Goal: Task Accomplishment & Management: Complete application form

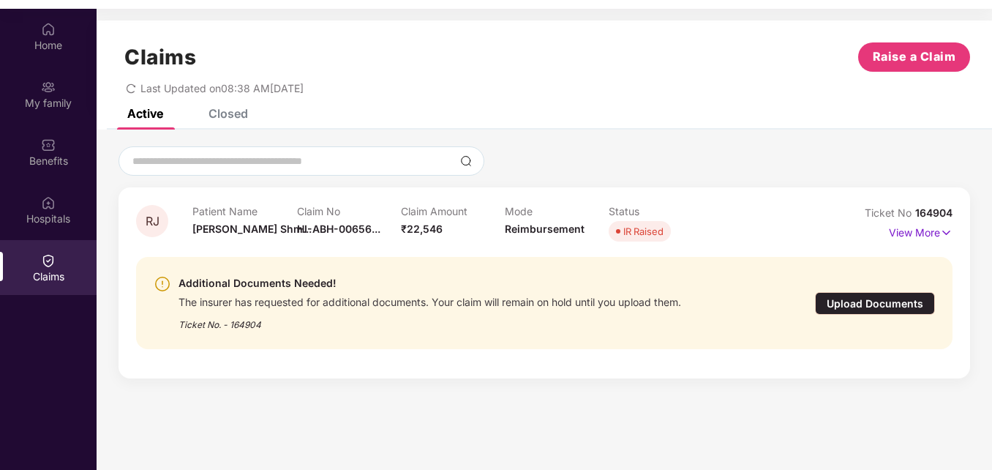
scroll to position [82, 0]
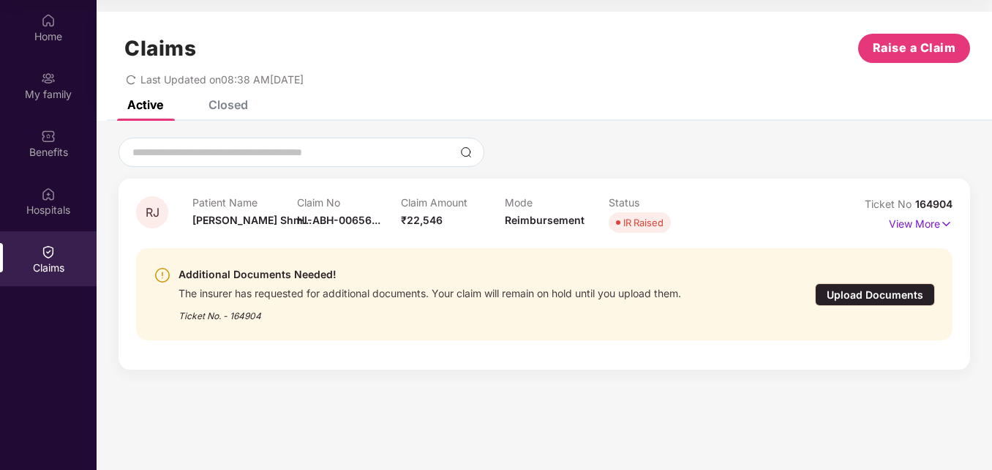
click at [838, 296] on div "Upload Documents" at bounding box center [875, 294] width 120 height 23
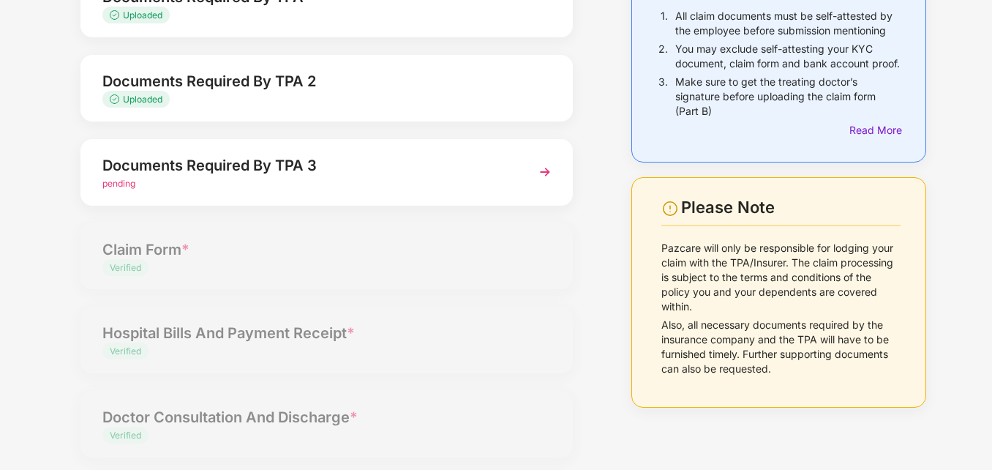
scroll to position [146, 0]
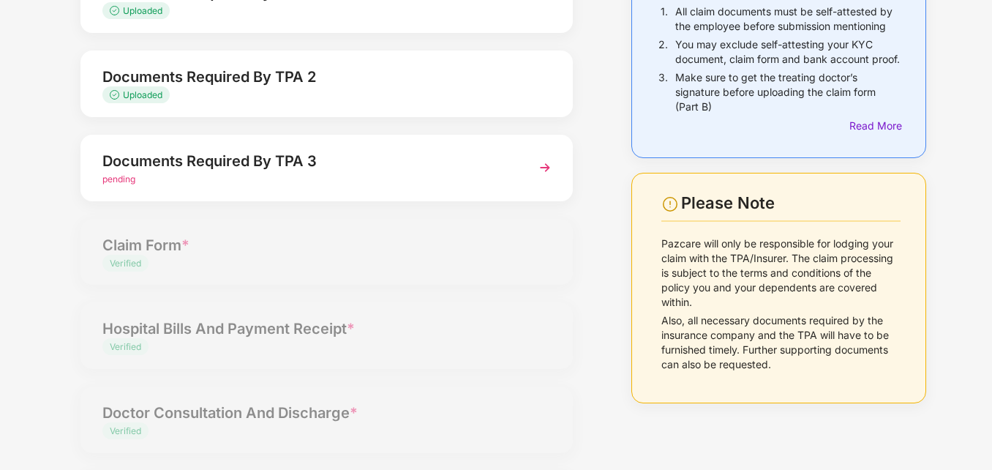
click at [548, 168] on img at bounding box center [545, 167] width 26 height 26
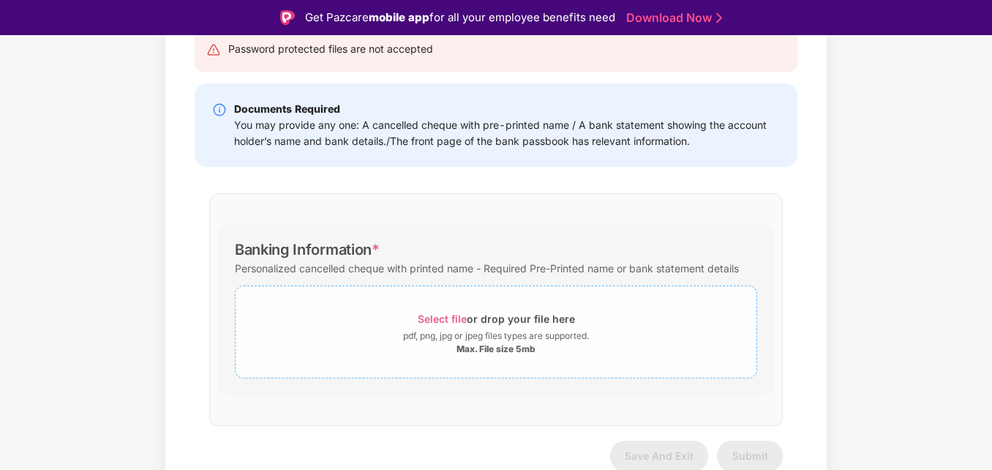
scroll to position [177, 0]
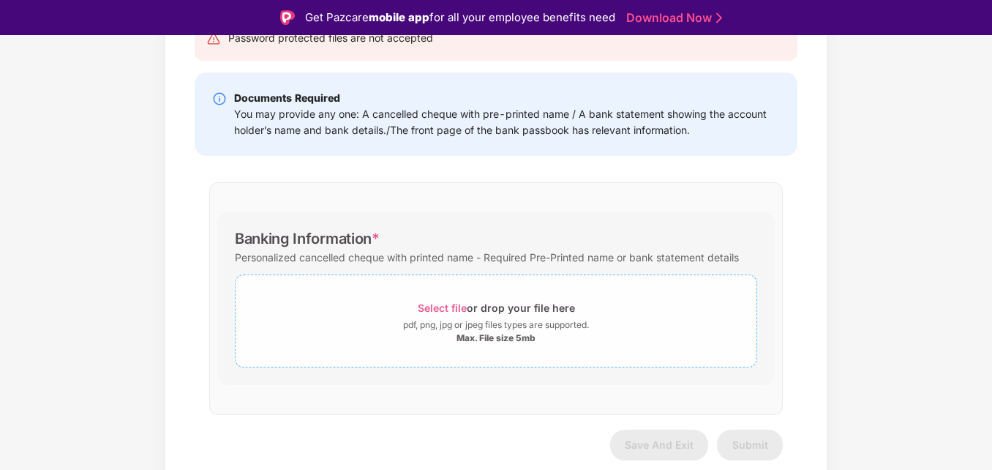
click at [434, 307] on span "Select file" at bounding box center [442, 307] width 49 height 12
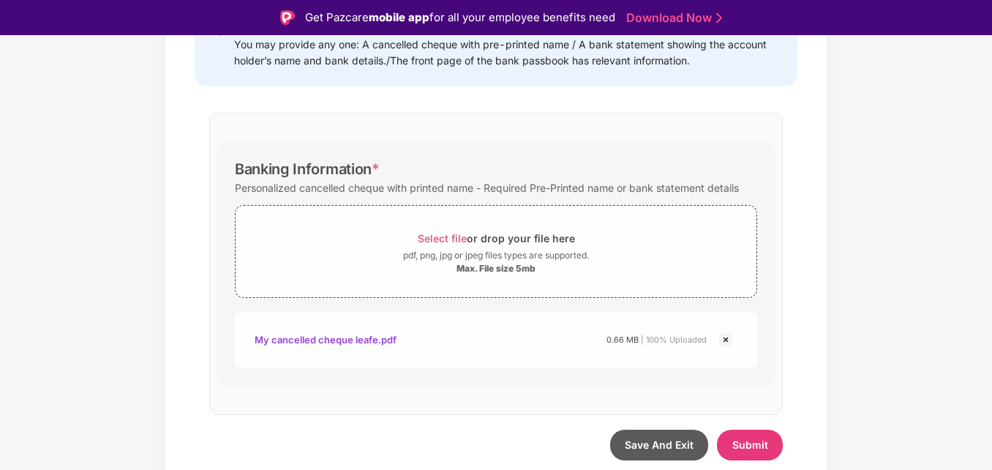
scroll to position [35, 0]
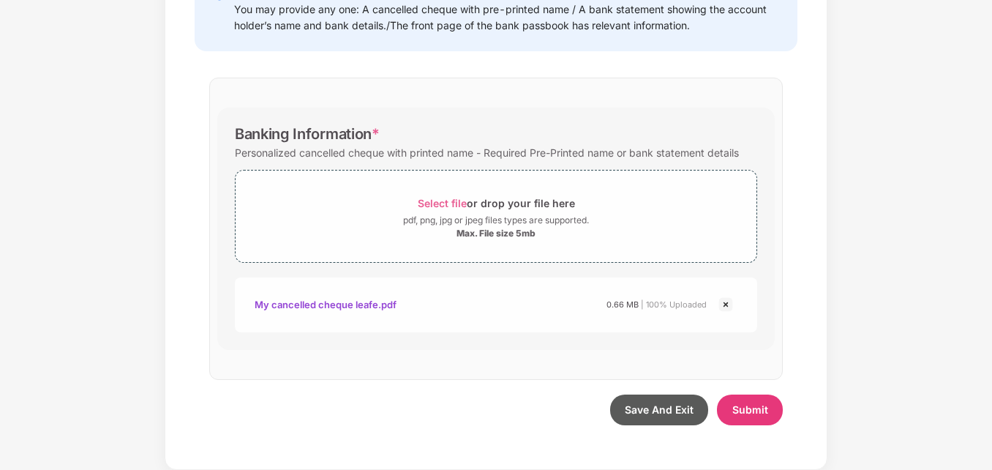
click at [361, 307] on div "My cancelled cheque leafe.pdf" at bounding box center [326, 304] width 142 height 25
click at [745, 407] on span "Submit" at bounding box center [750, 409] width 36 height 12
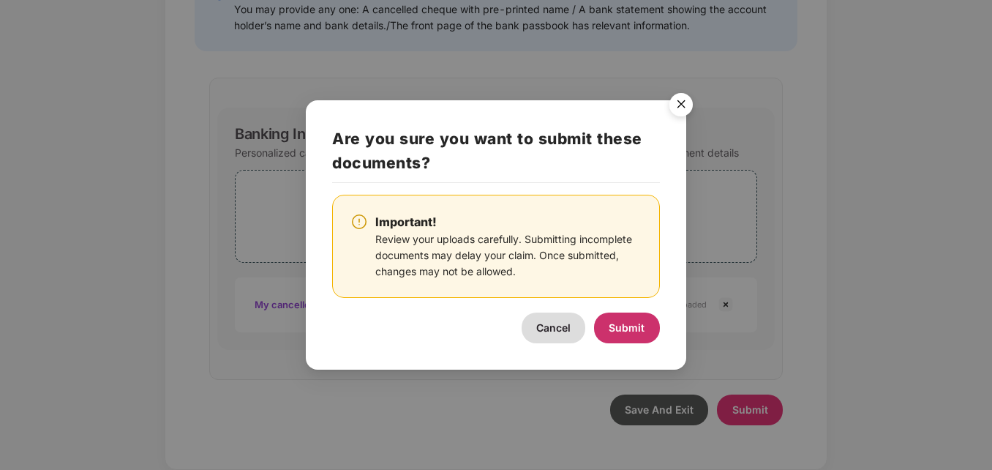
click at [613, 325] on span "Submit" at bounding box center [627, 327] width 36 height 12
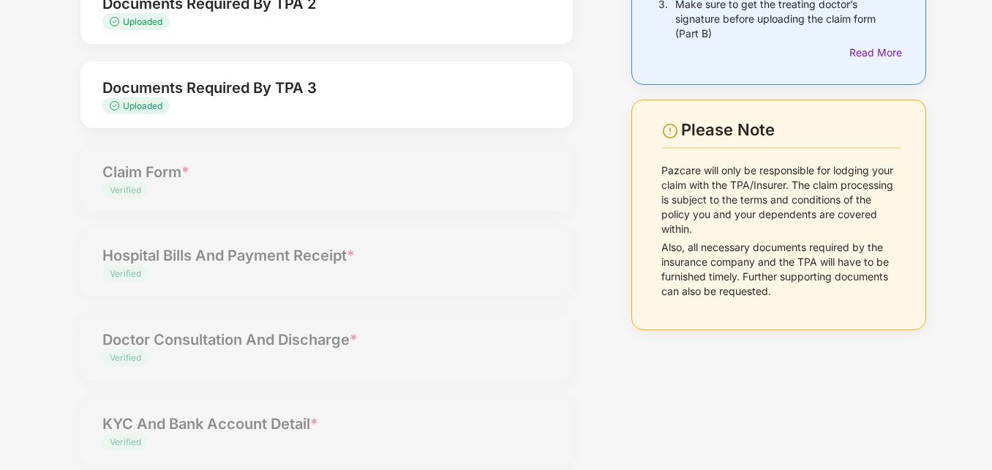
scroll to position [73, 0]
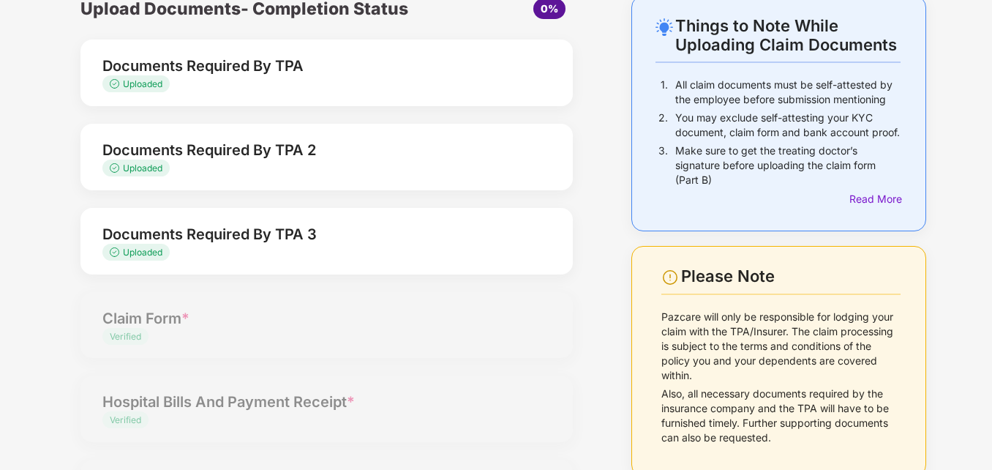
click at [162, 80] on span "Uploaded" at bounding box center [143, 83] width 40 height 11
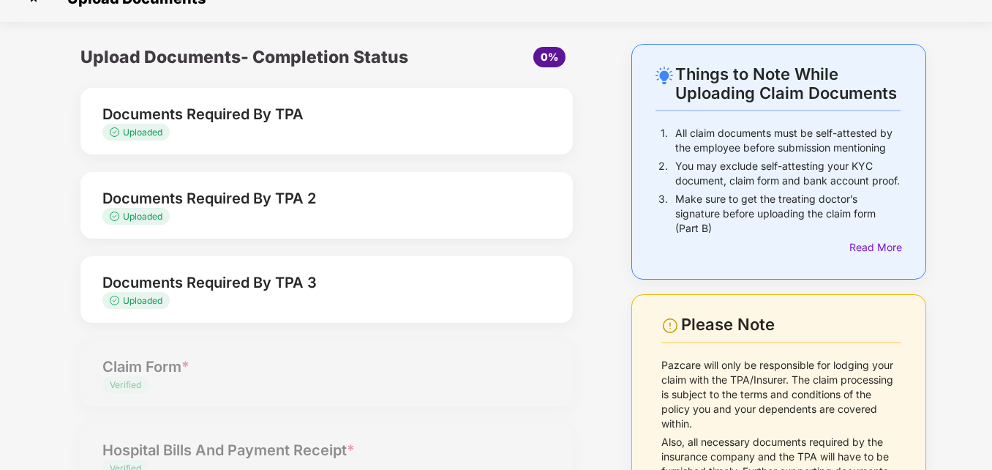
scroll to position [0, 0]
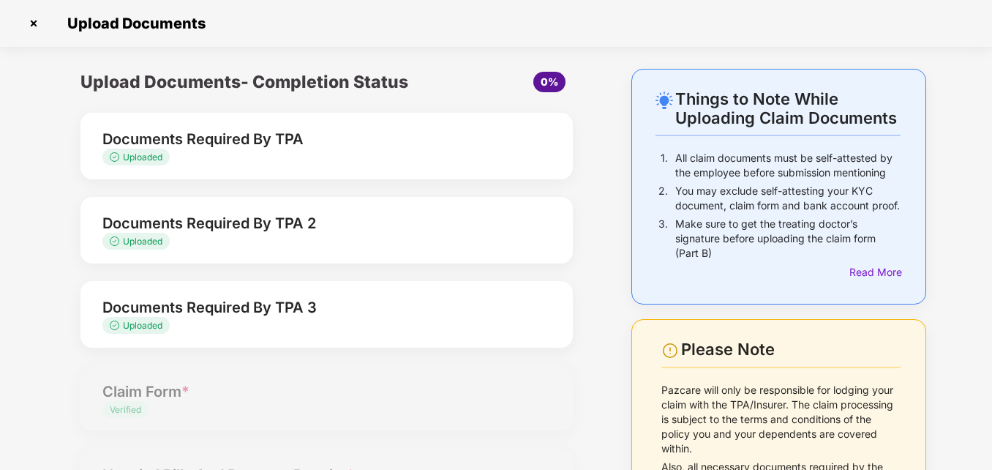
click at [307, 157] on div "Uploaded" at bounding box center [307, 158] width 410 height 14
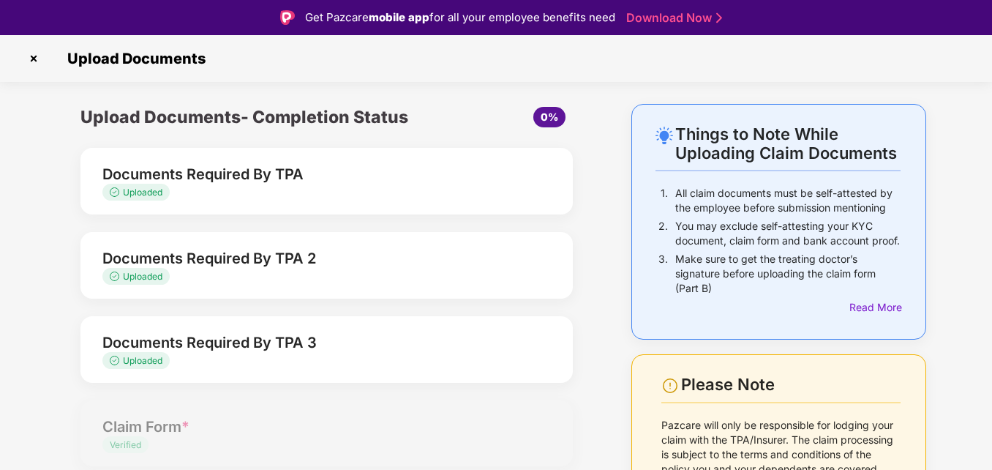
click at [31, 62] on img at bounding box center [33, 58] width 23 height 23
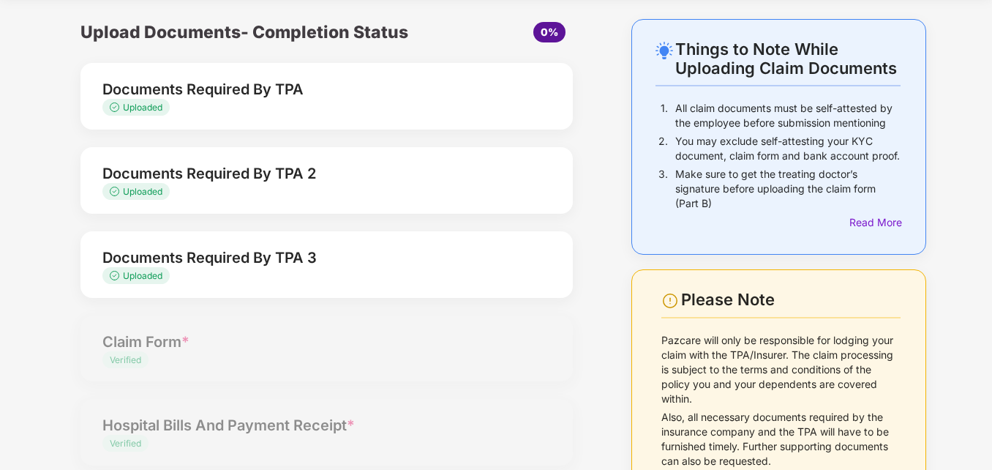
scroll to position [28, 0]
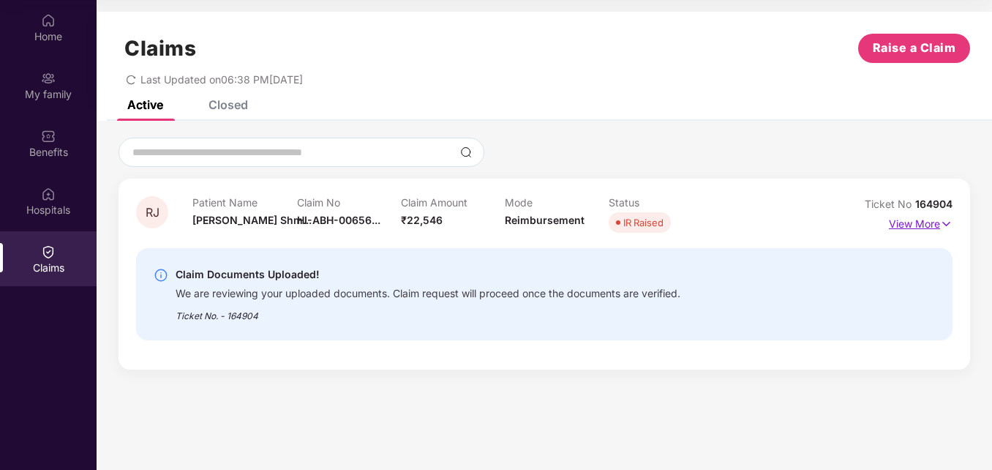
click at [907, 226] on p "View More" at bounding box center [921, 222] width 64 height 20
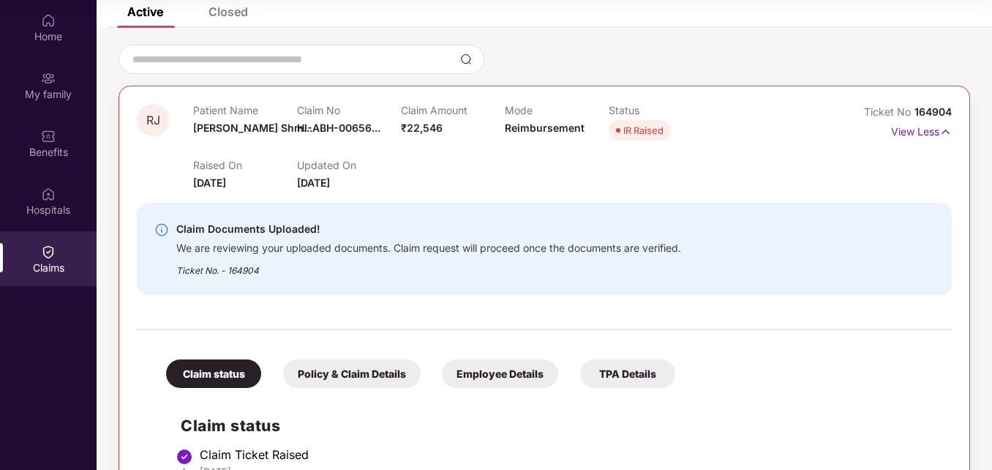
scroll to position [181, 0]
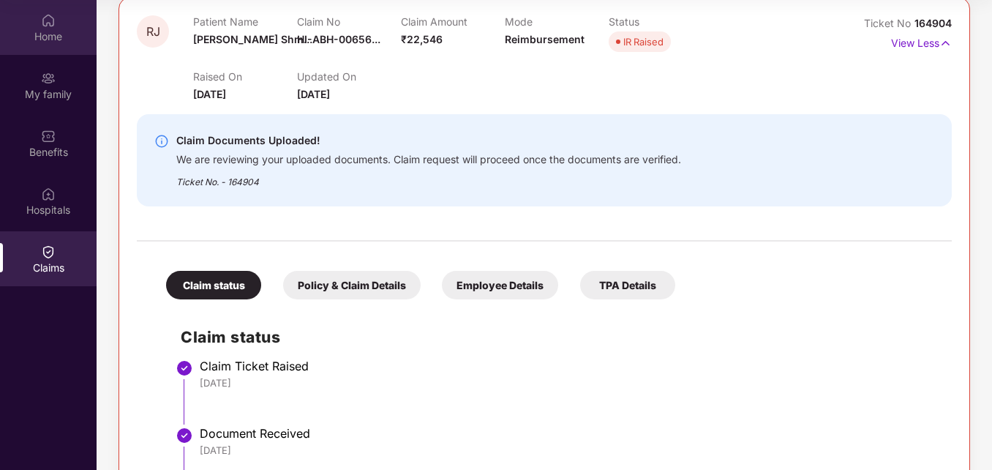
click at [52, 13] on img at bounding box center [48, 20] width 15 height 15
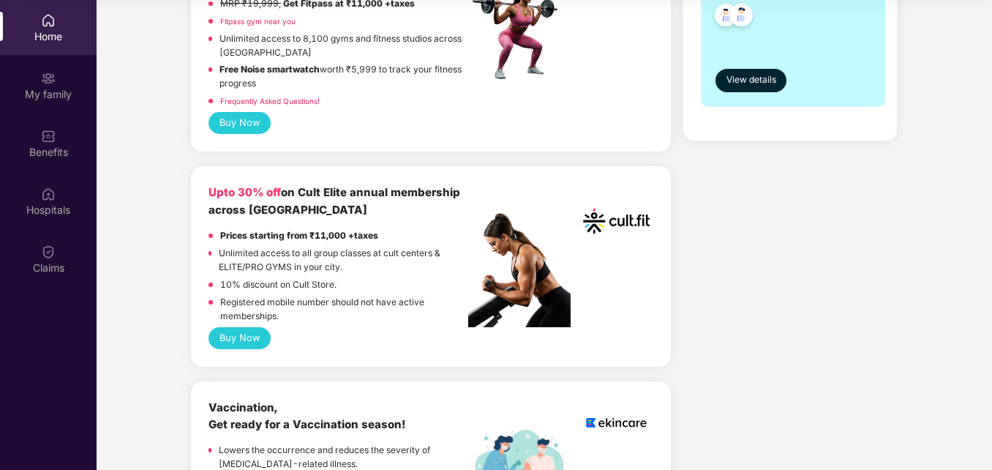
scroll to position [512, 0]
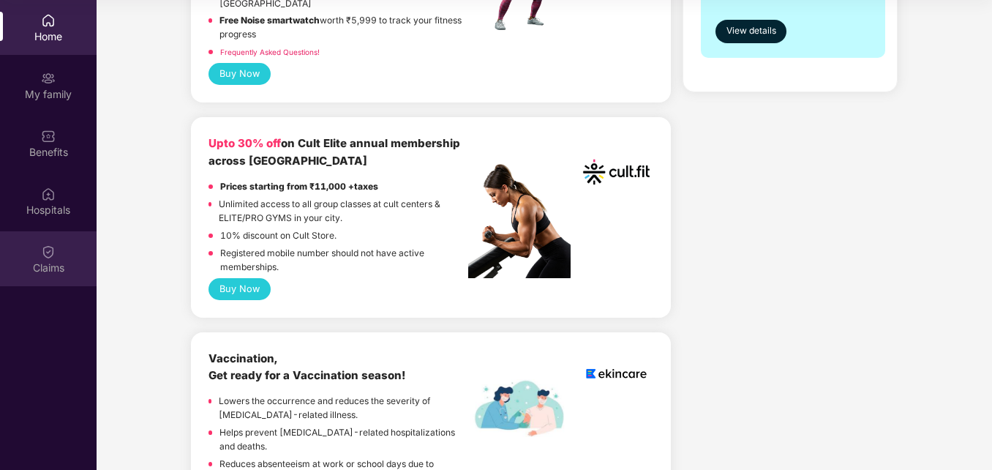
click at [40, 258] on div "Claims" at bounding box center [48, 258] width 97 height 55
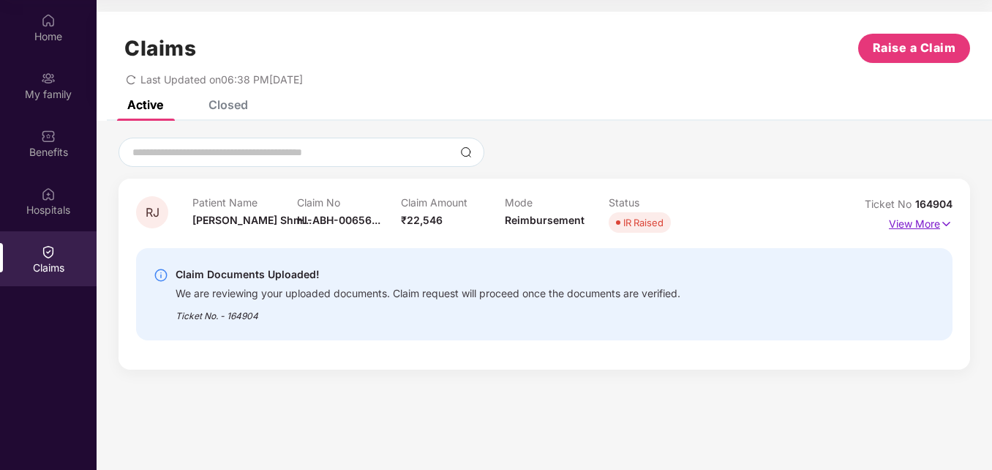
click at [930, 222] on p "View More" at bounding box center [921, 222] width 64 height 20
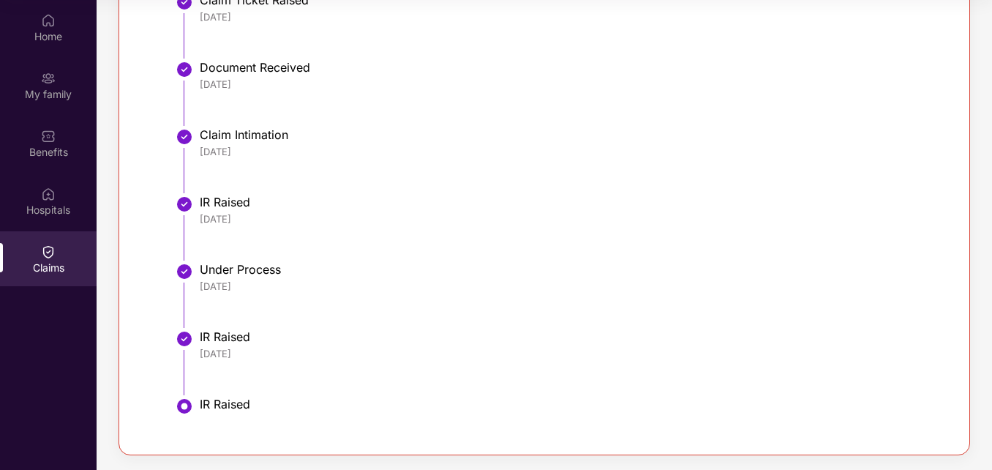
scroll to position [35, 0]
